Goal: Task Accomplishment & Management: Complete application form

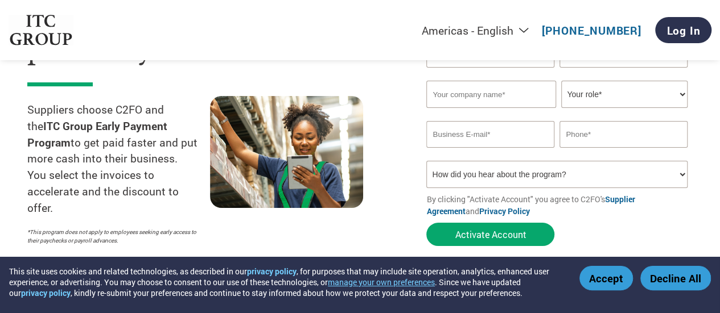
scroll to position [57, 0]
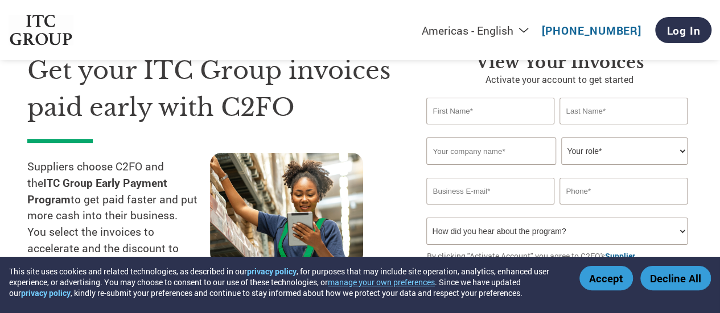
click at [522, 121] on input "text" at bounding box center [489, 111] width 127 height 27
type input "[PERSON_NAME]"
click at [635, 119] on input "text" at bounding box center [622, 111] width 127 height 27
type input "[PERSON_NAME]"
click at [533, 163] on input "text" at bounding box center [490, 151] width 129 height 27
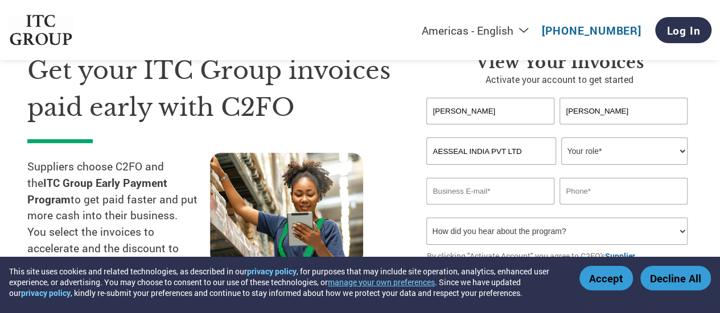
type input "AESSEAL INDIA PVT LTD"
click at [617, 165] on select "Your role* CFO Controller Credit Manager Finance Director Treasurer CEO Preside…" at bounding box center [624, 151] width 126 height 27
select select "OTHER"
click at [561, 156] on select "Your role* CFO Controller Credit Manager Finance Director Treasurer CEO Preside…" at bounding box center [624, 151] width 126 height 27
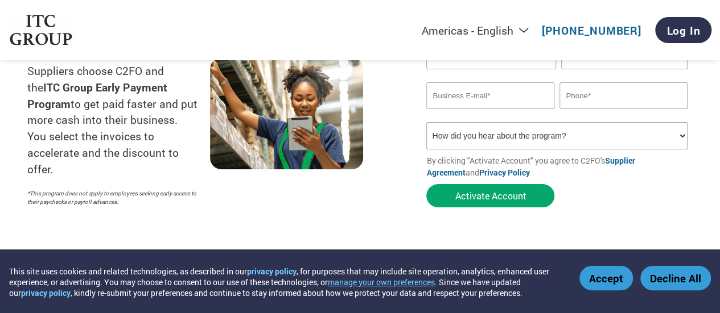
scroll to position [171, 0]
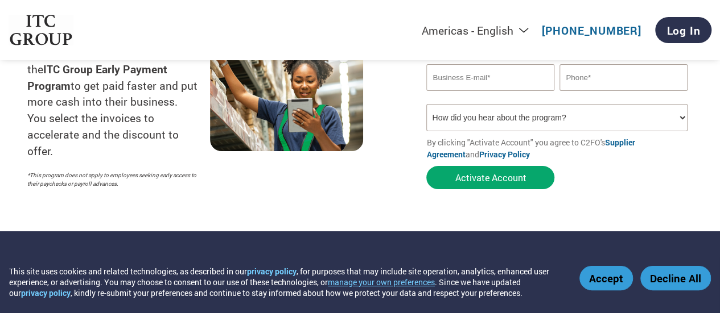
click at [529, 91] on input "email" at bounding box center [489, 77] width 127 height 27
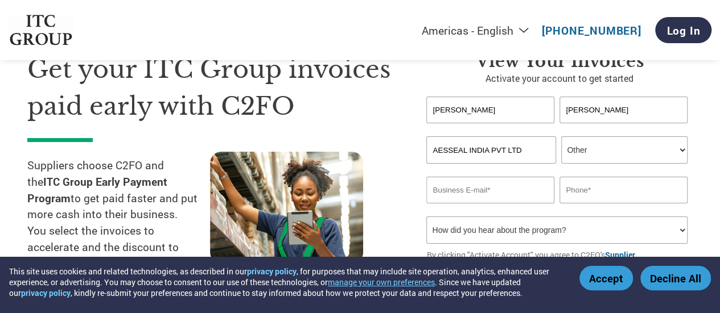
scroll to position [57, 0]
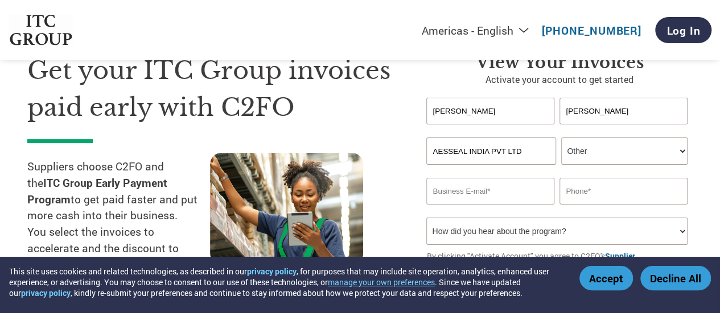
click at [629, 165] on select "Your role* CFO Controller Credit Manager Finance Director Treasurer CEO Preside…" at bounding box center [624, 151] width 126 height 27
click at [697, 191] on section "Get your ITC Group invoices paid early with C2FO Suppliers choose C2FO and the …" at bounding box center [360, 167] width 720 height 357
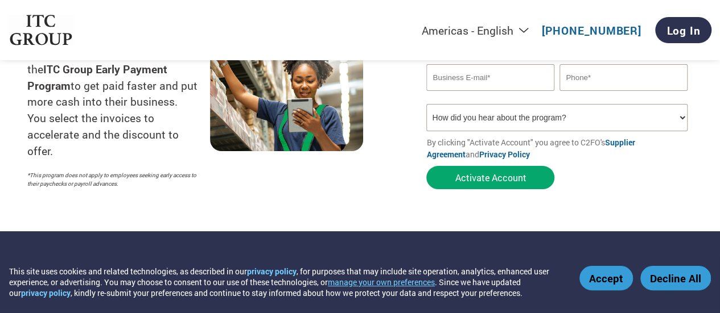
click at [492, 91] on input "email" at bounding box center [489, 77] width 127 height 27
paste input "[EMAIL_ADDRESS][DOMAIN_NAME]"
type input "[EMAIL_ADDRESS][DOMAIN_NAME]"
click at [597, 91] on input "text" at bounding box center [622, 77] width 127 height 27
click at [604, 91] on input "text" at bounding box center [622, 77] width 127 height 27
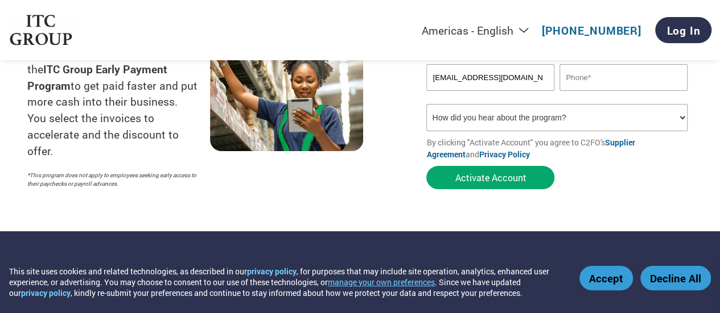
paste input "9075001826"
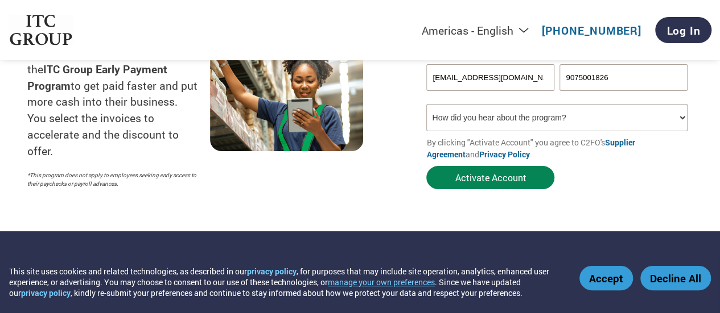
type input "9075001826"
click at [531, 189] on button "Activate Account" at bounding box center [490, 177] width 128 height 23
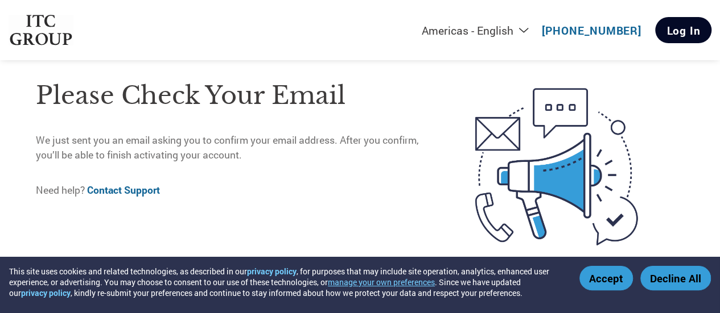
click at [672, 27] on link "Log In" at bounding box center [683, 30] width 56 height 26
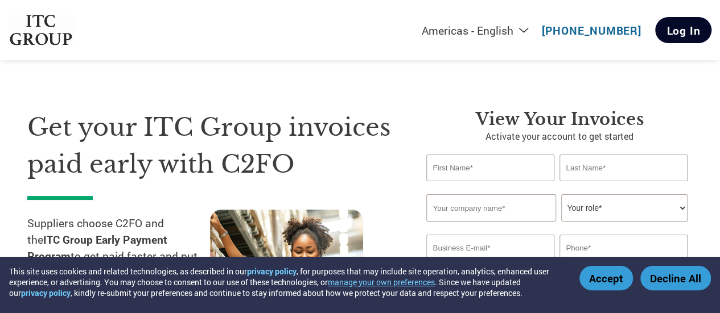
click at [674, 30] on link "Log In" at bounding box center [683, 30] width 56 height 26
